Goal: Transaction & Acquisition: Purchase product/service

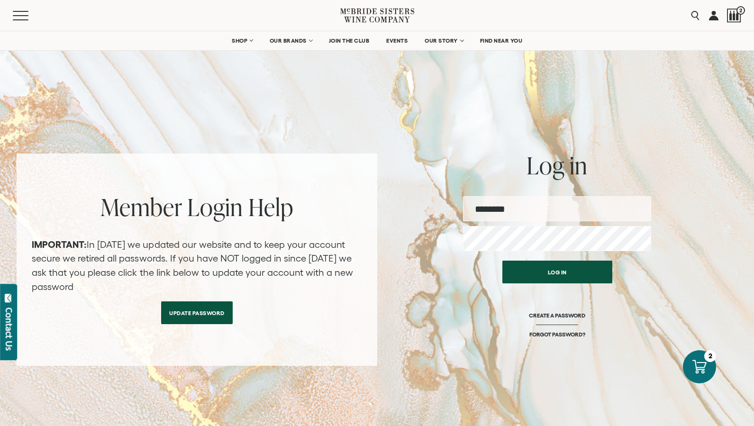
type input "**********"
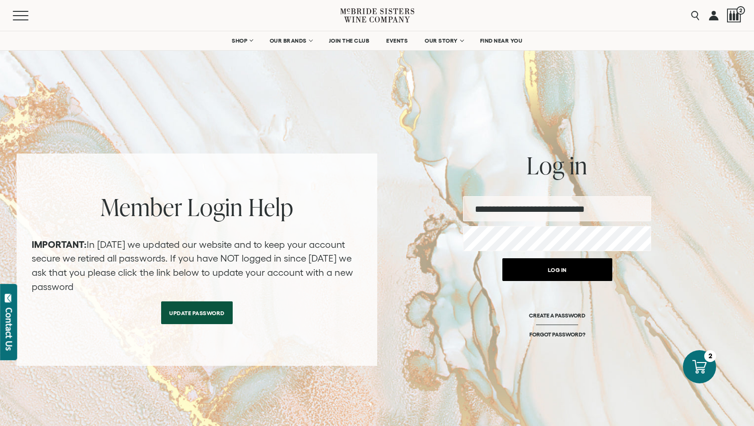
click at [537, 271] on button "Log in" at bounding box center [558, 269] width 110 height 23
click at [540, 270] on button "Log in" at bounding box center [558, 269] width 110 height 23
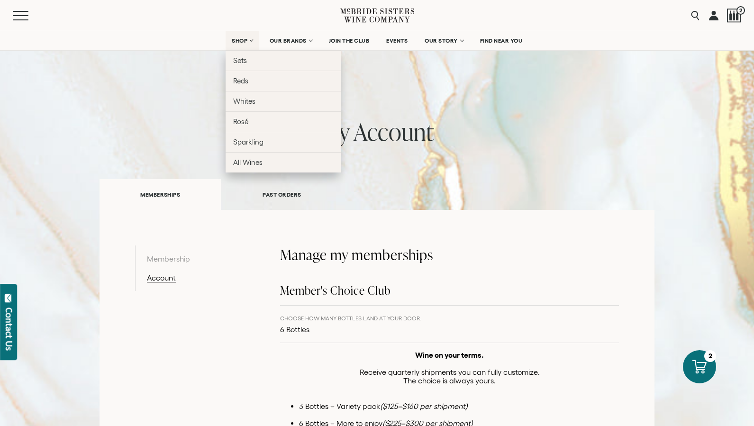
click at [246, 40] on span "SHOP" at bounding box center [240, 40] width 16 height 7
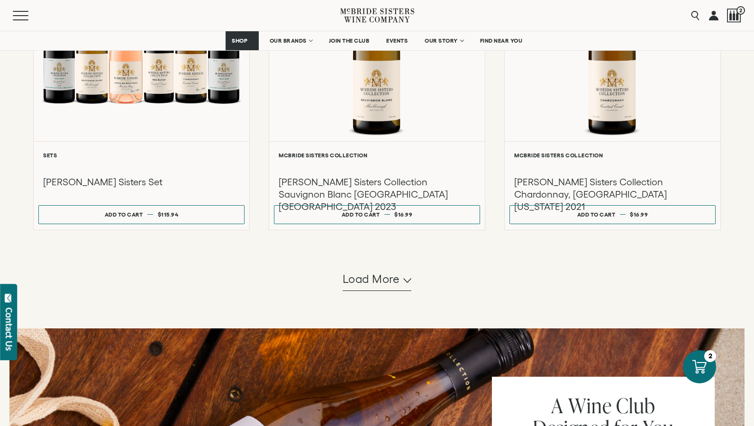
scroll to position [859, 0]
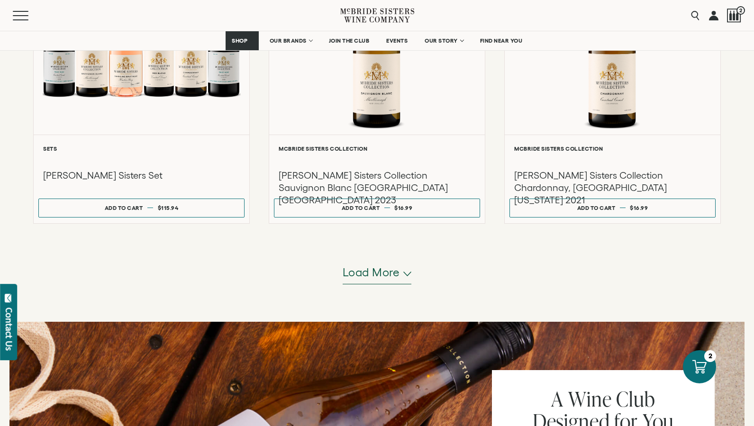
click at [386, 266] on span "Load more" at bounding box center [371, 273] width 57 height 16
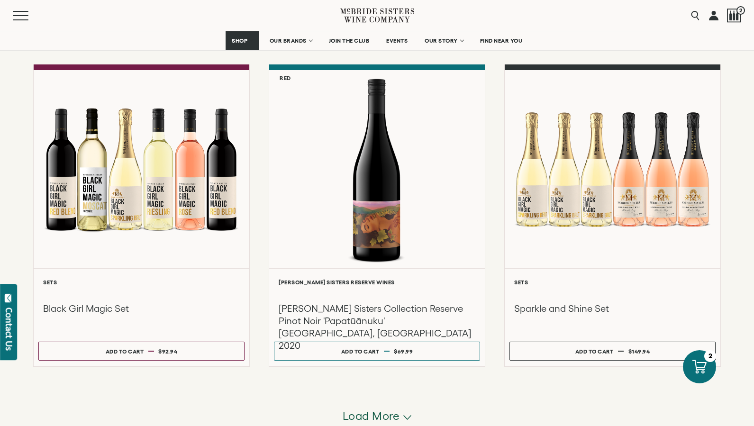
scroll to position [1699, 0]
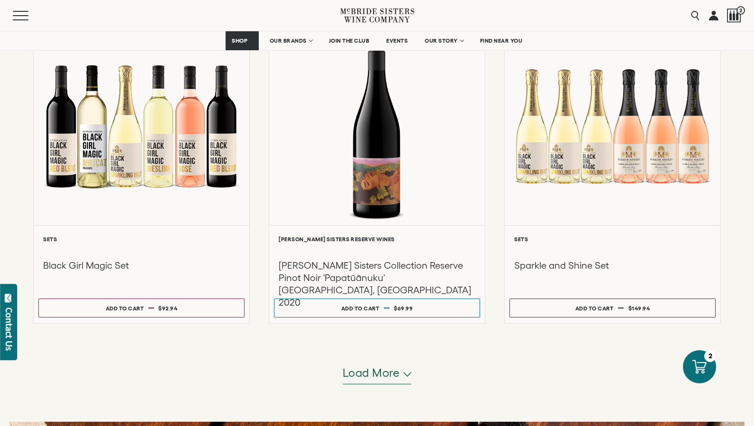
click at [400, 369] on button "Load more" at bounding box center [377, 373] width 69 height 23
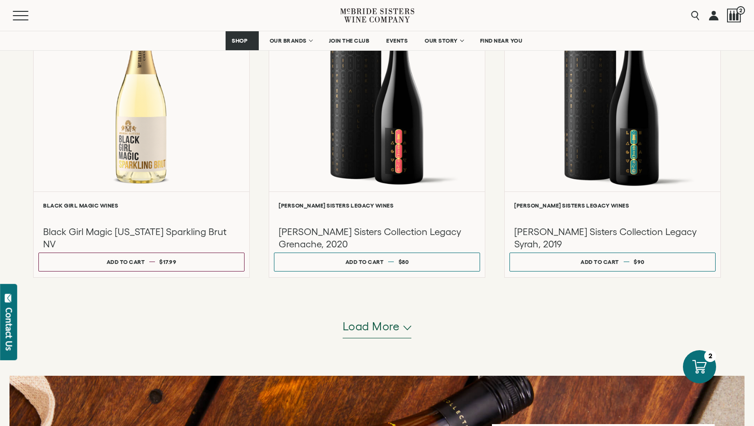
scroll to position [2702, 0]
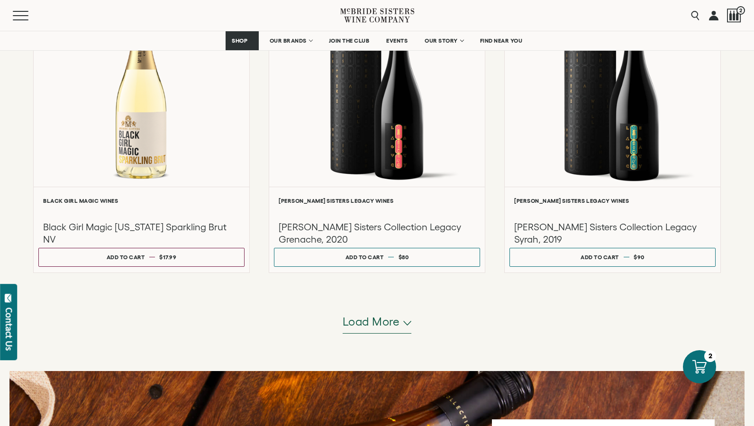
click at [378, 322] on span "Load more" at bounding box center [371, 322] width 57 height 16
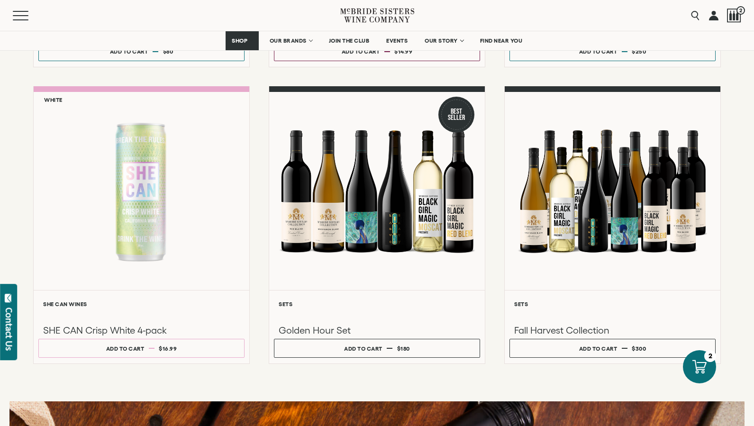
scroll to position [3223, 0]
